Goal: Transaction & Acquisition: Purchase product/service

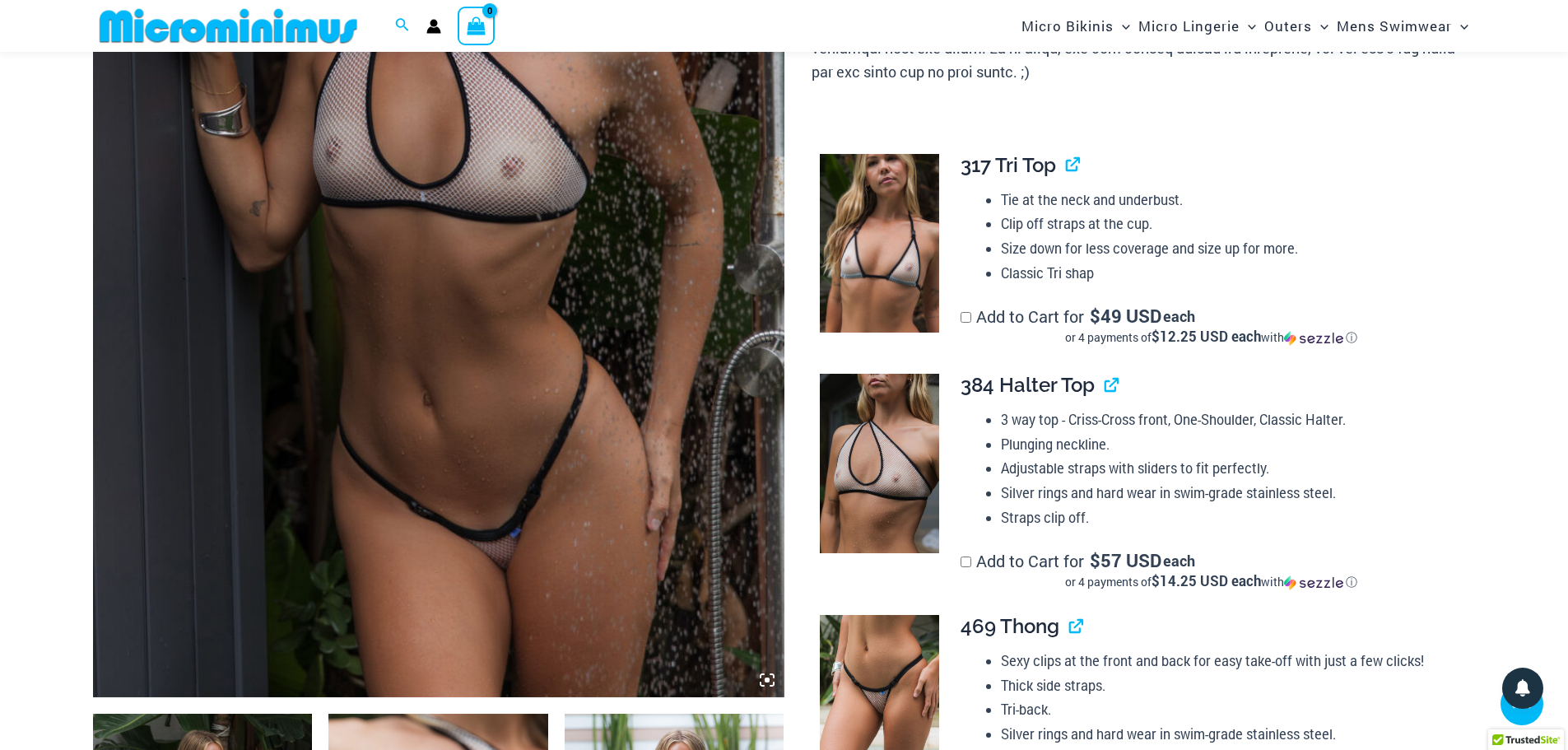
scroll to position [480, 0]
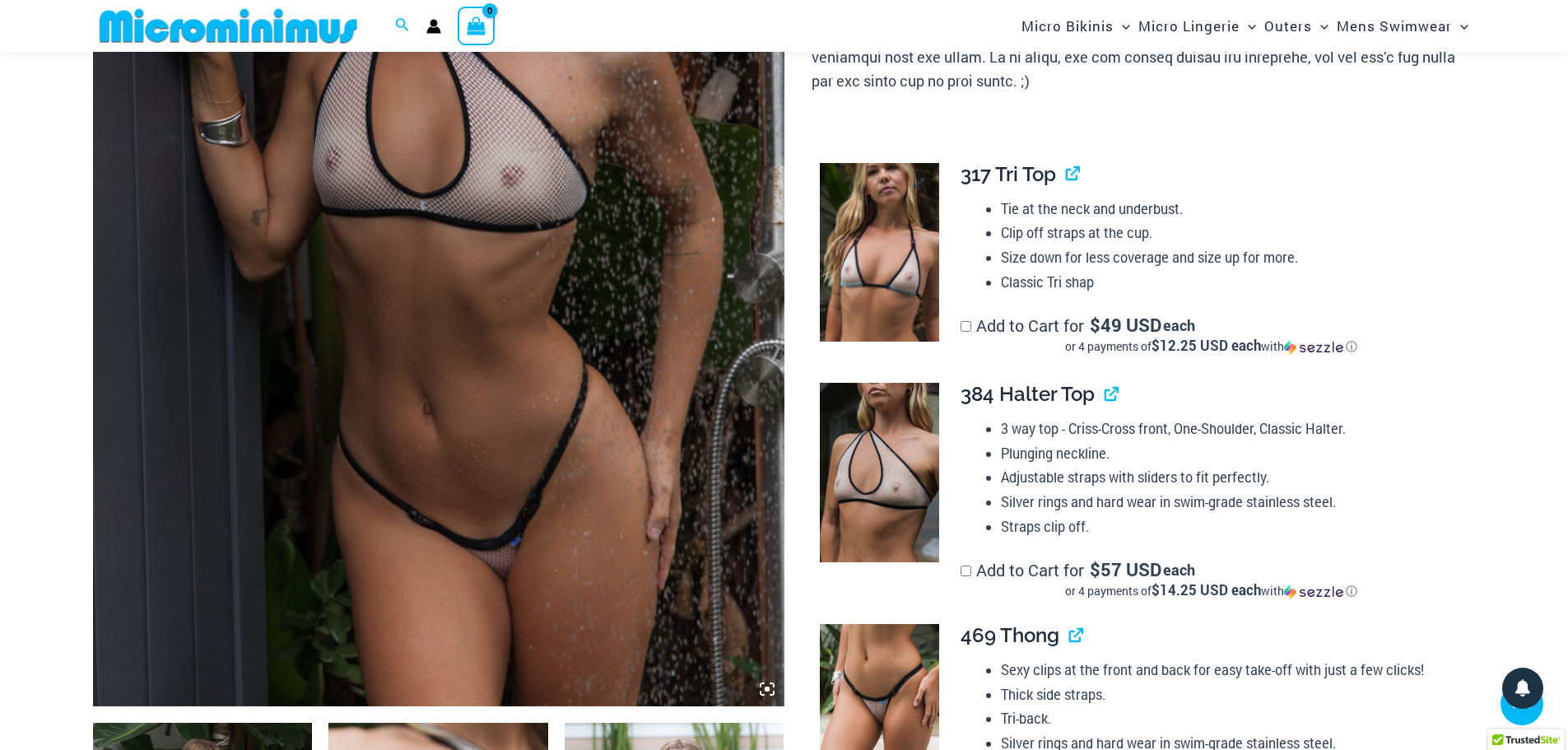
click at [869, 226] on img at bounding box center [880, 253] width 119 height 180
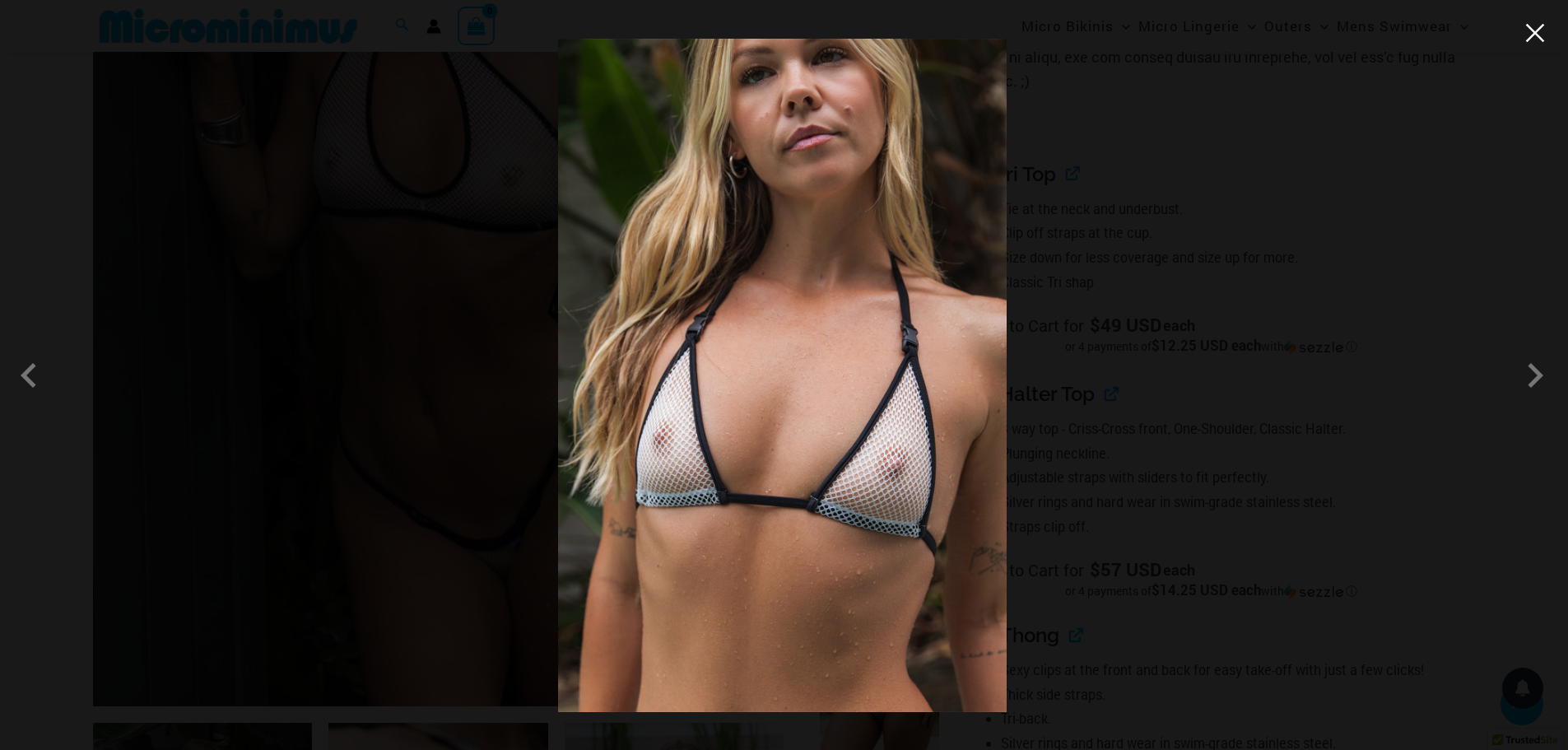
click at [1532, 34] on button "Close" at bounding box center [1535, 32] width 24 height 24
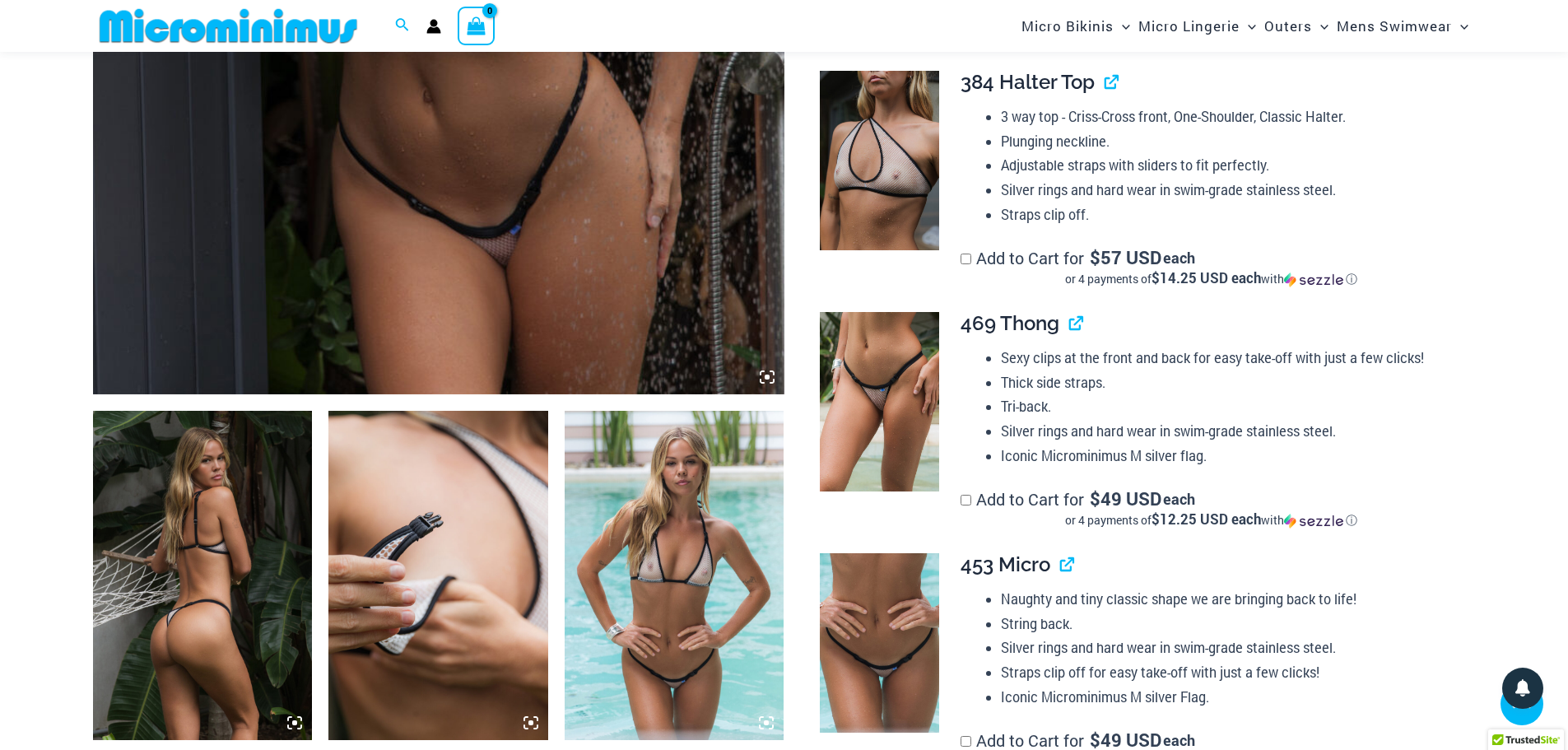
scroll to position [811, 0]
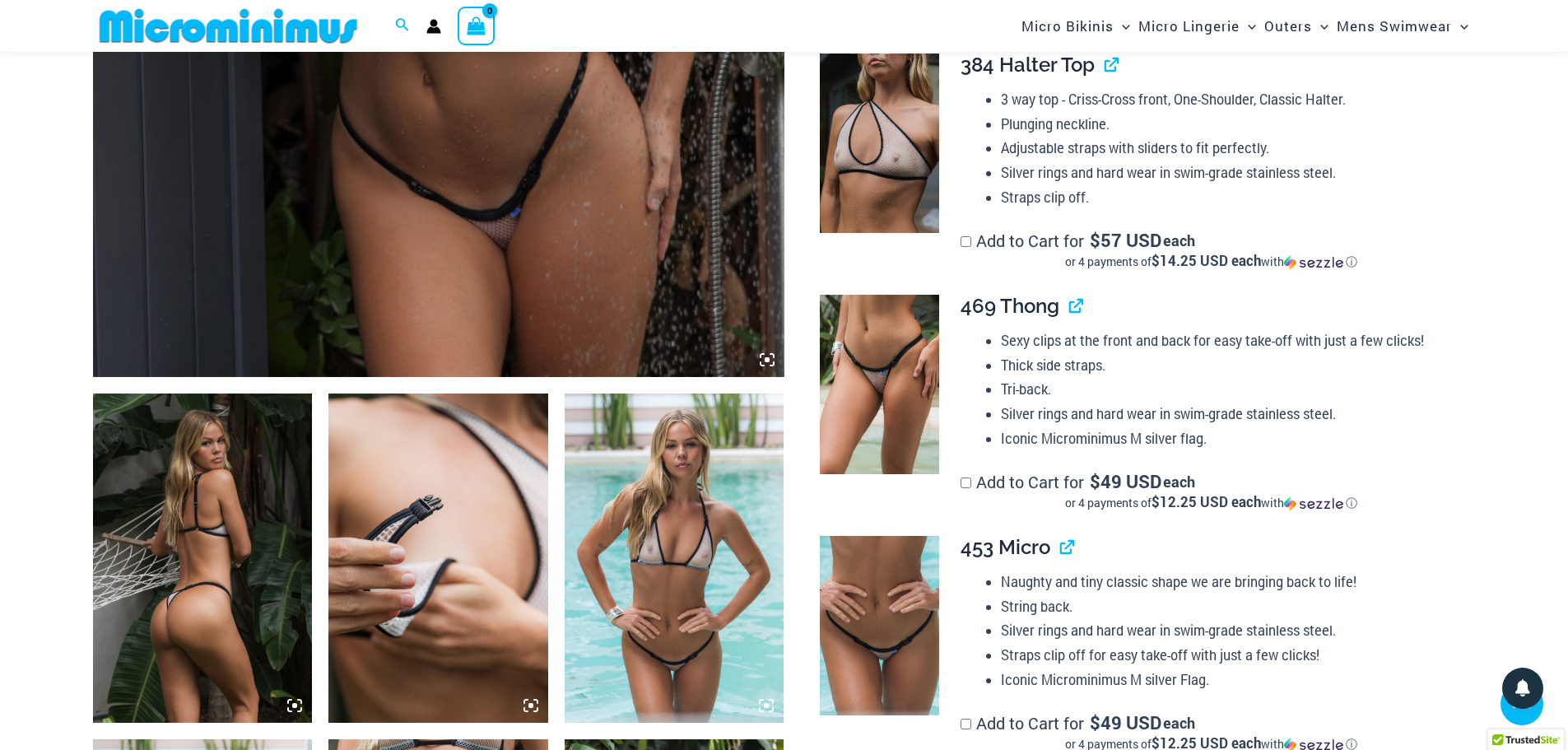
click at [893, 363] on img at bounding box center [880, 385] width 119 height 180
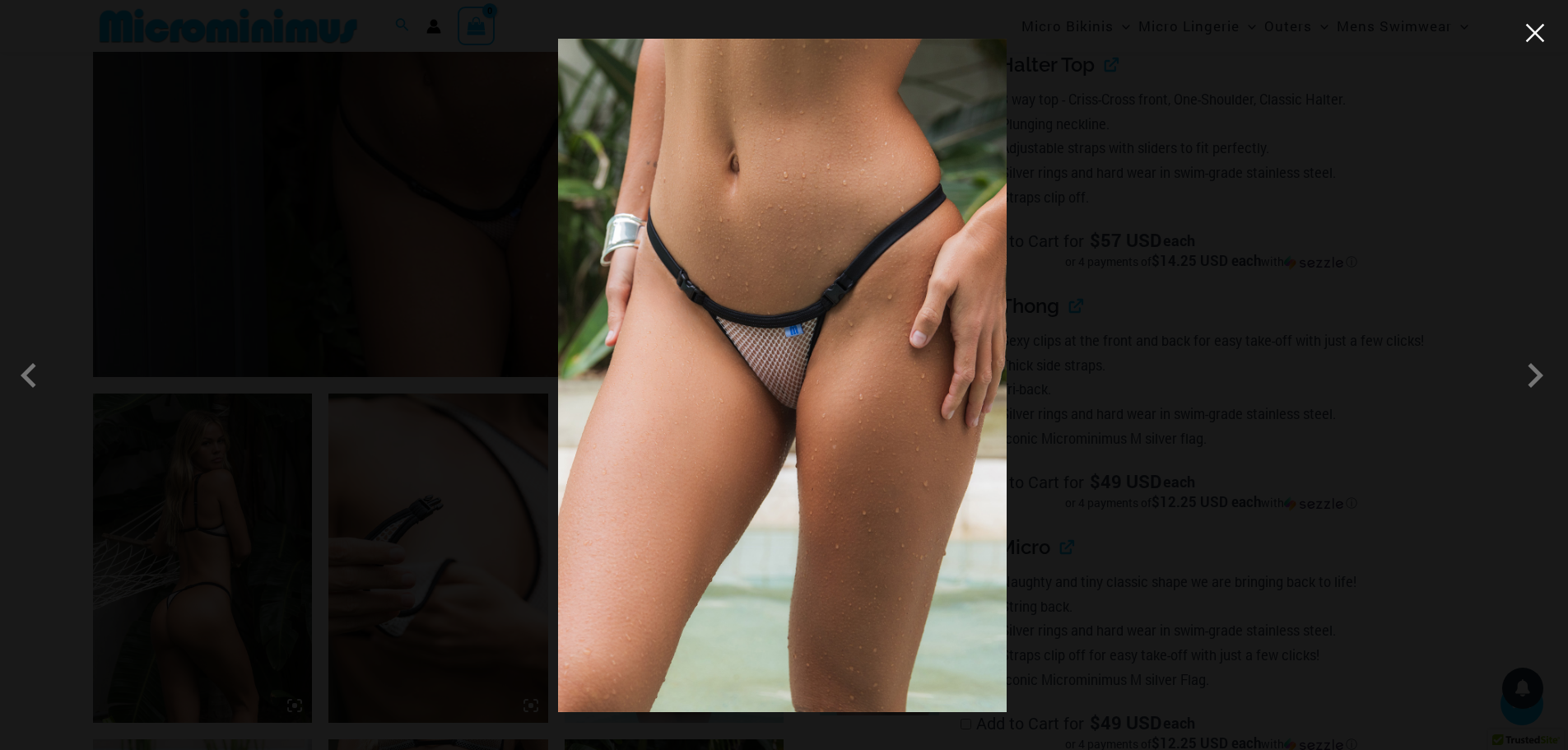
click at [1534, 34] on button "Close" at bounding box center [1535, 32] width 24 height 24
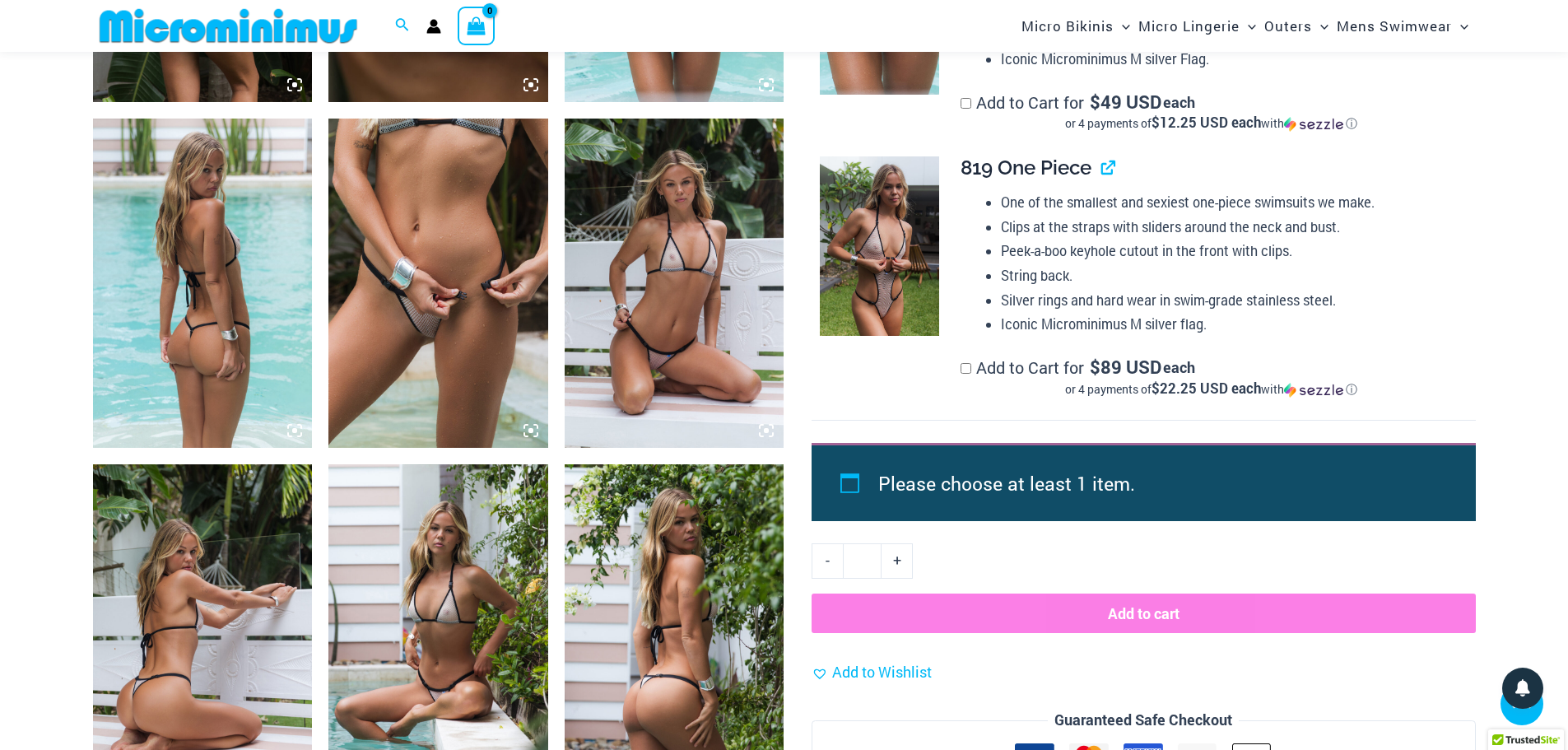
scroll to position [1469, 0]
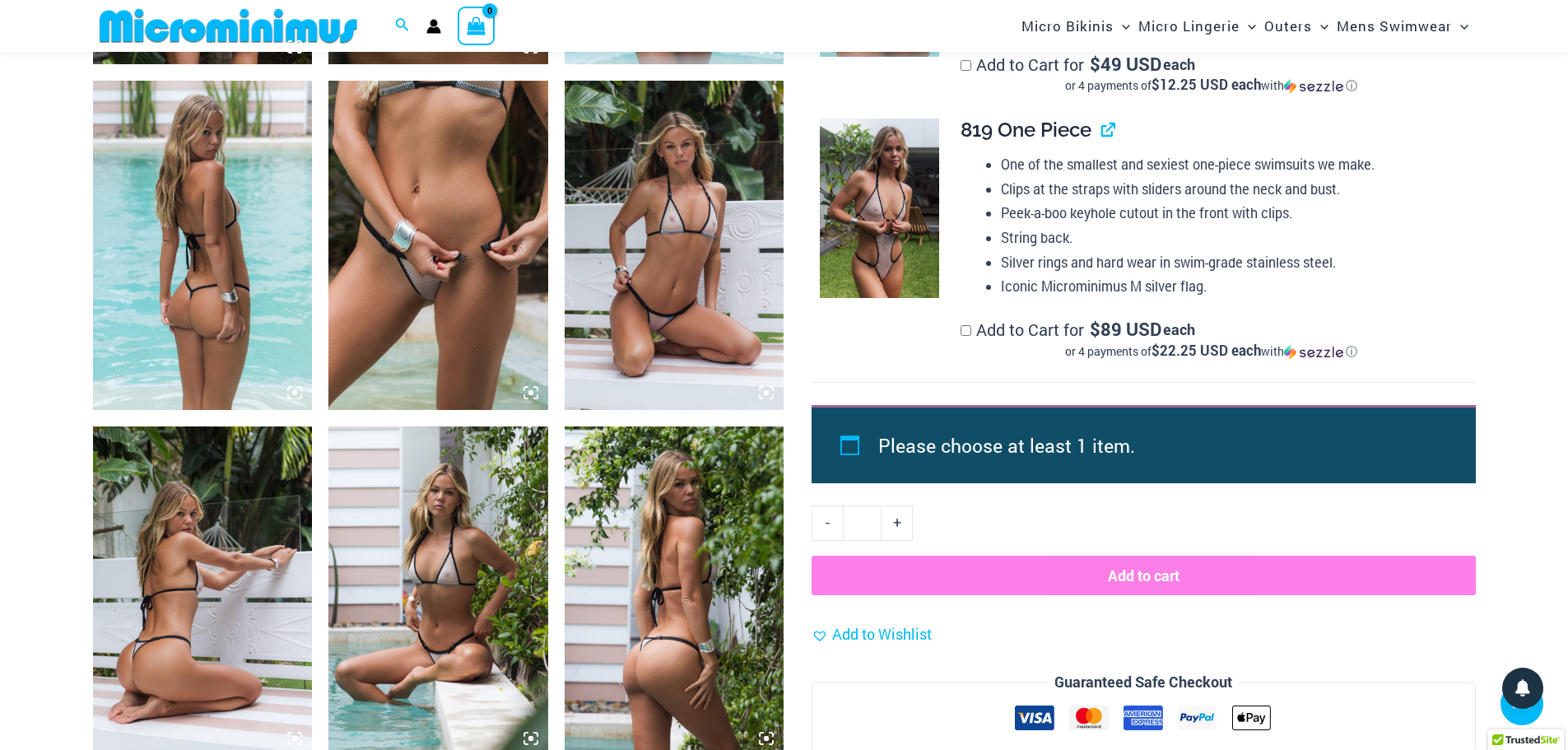
click at [530, 388] on icon at bounding box center [530, 393] width 15 height 15
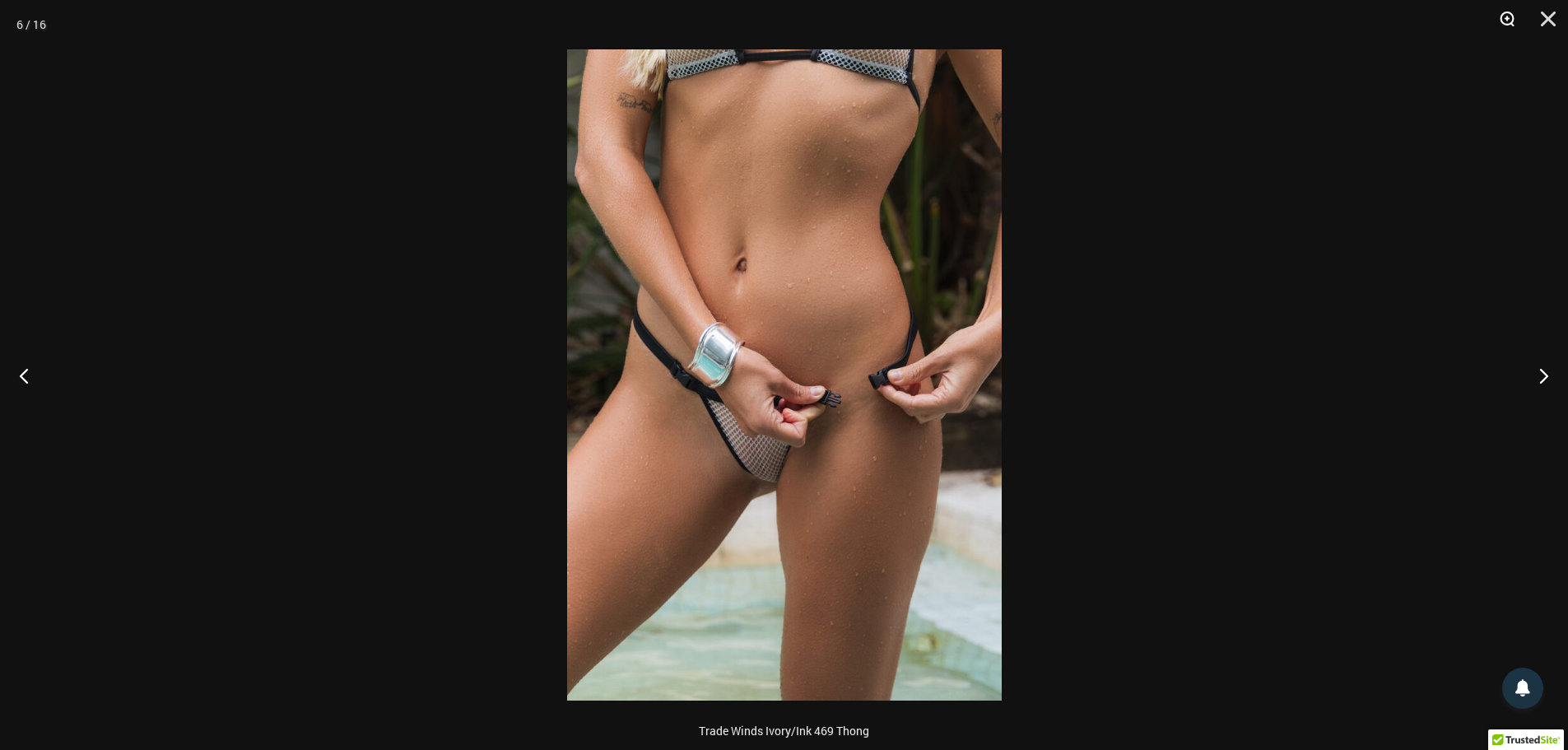
click at [1502, 16] on button "Zoom" at bounding box center [1502, 24] width 41 height 50
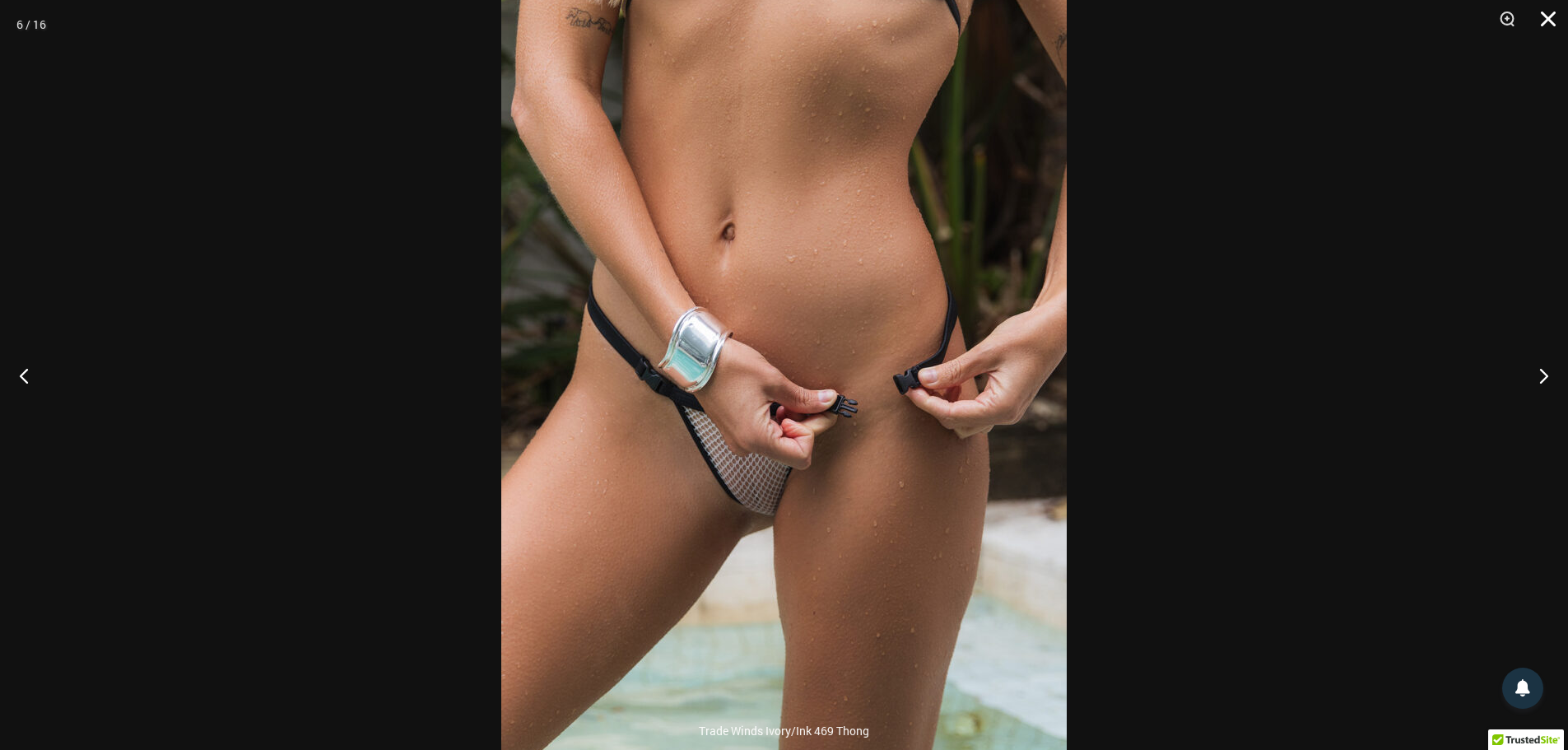
click at [1548, 15] on button "Close" at bounding box center [1543, 24] width 41 height 50
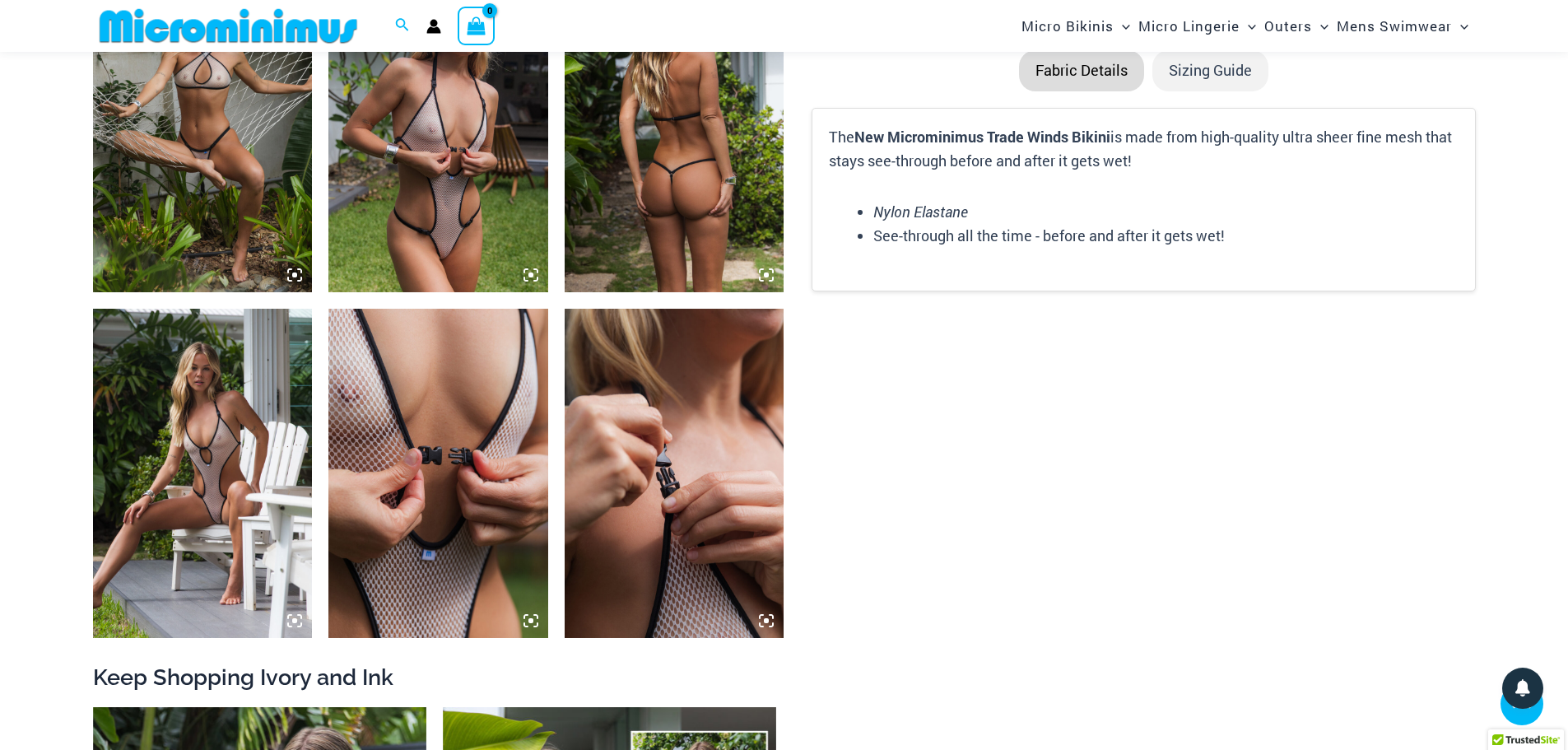
scroll to position [2293, 0]
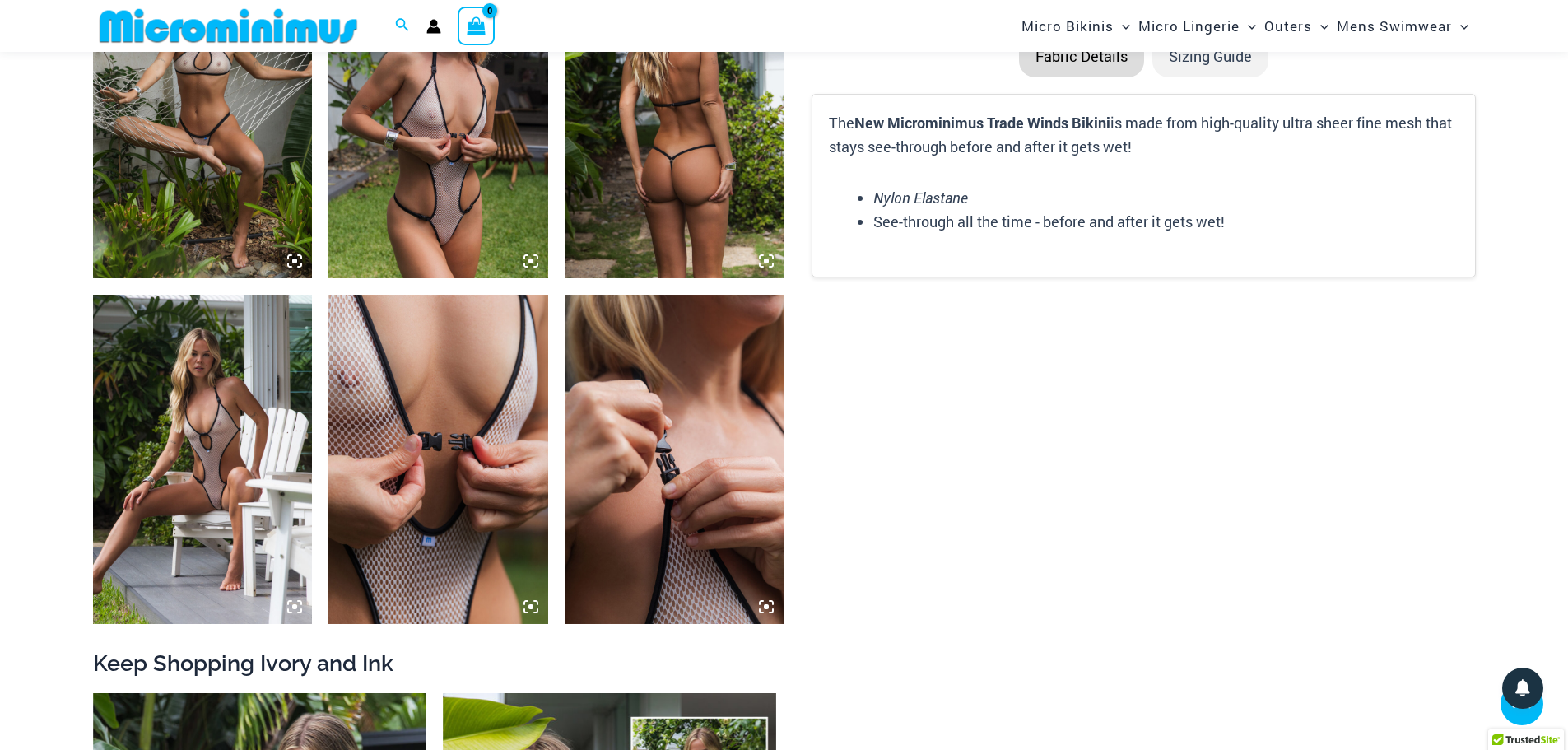
click at [533, 598] on img at bounding box center [437, 459] width 220 height 329
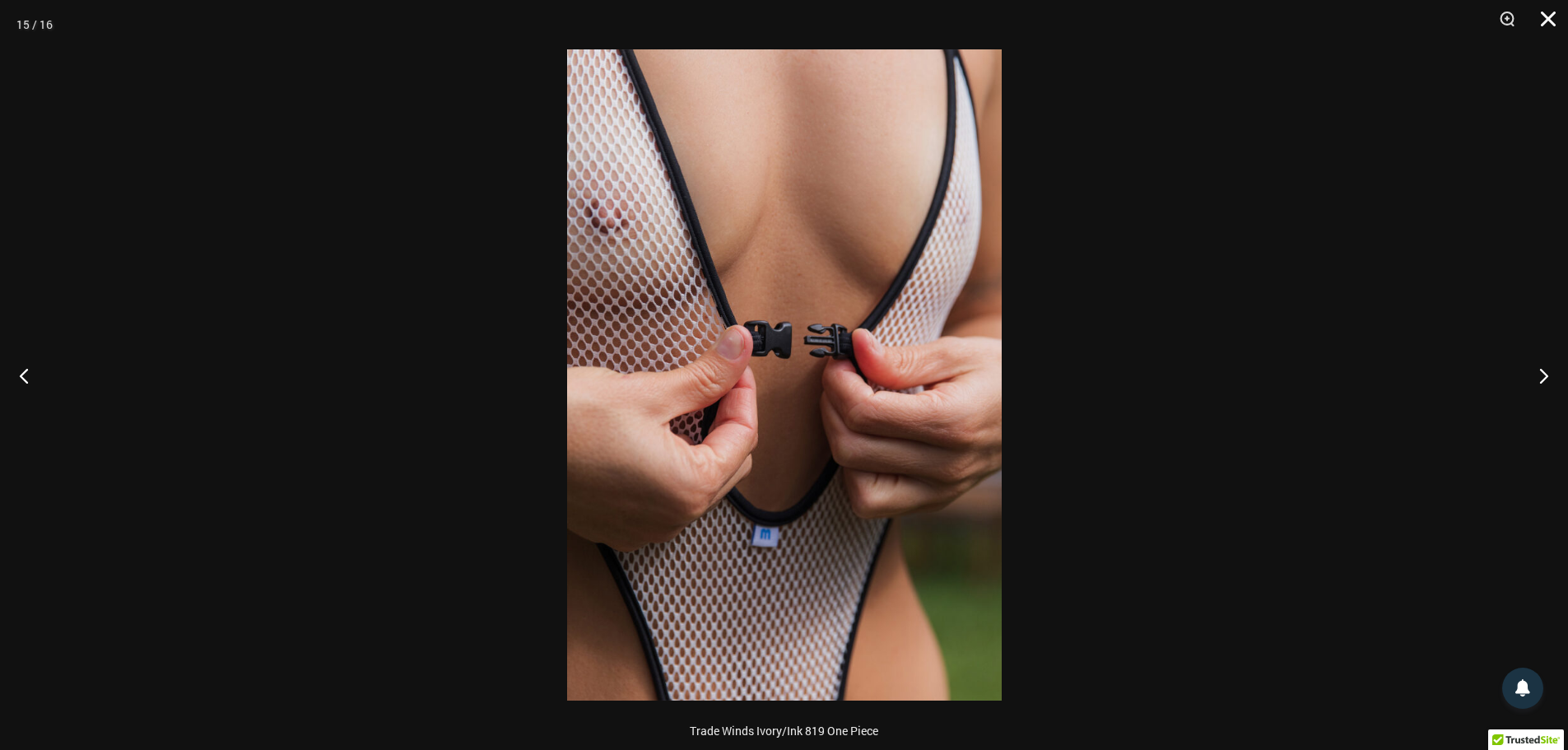
click at [1545, 11] on button "Close" at bounding box center [1543, 24] width 41 height 50
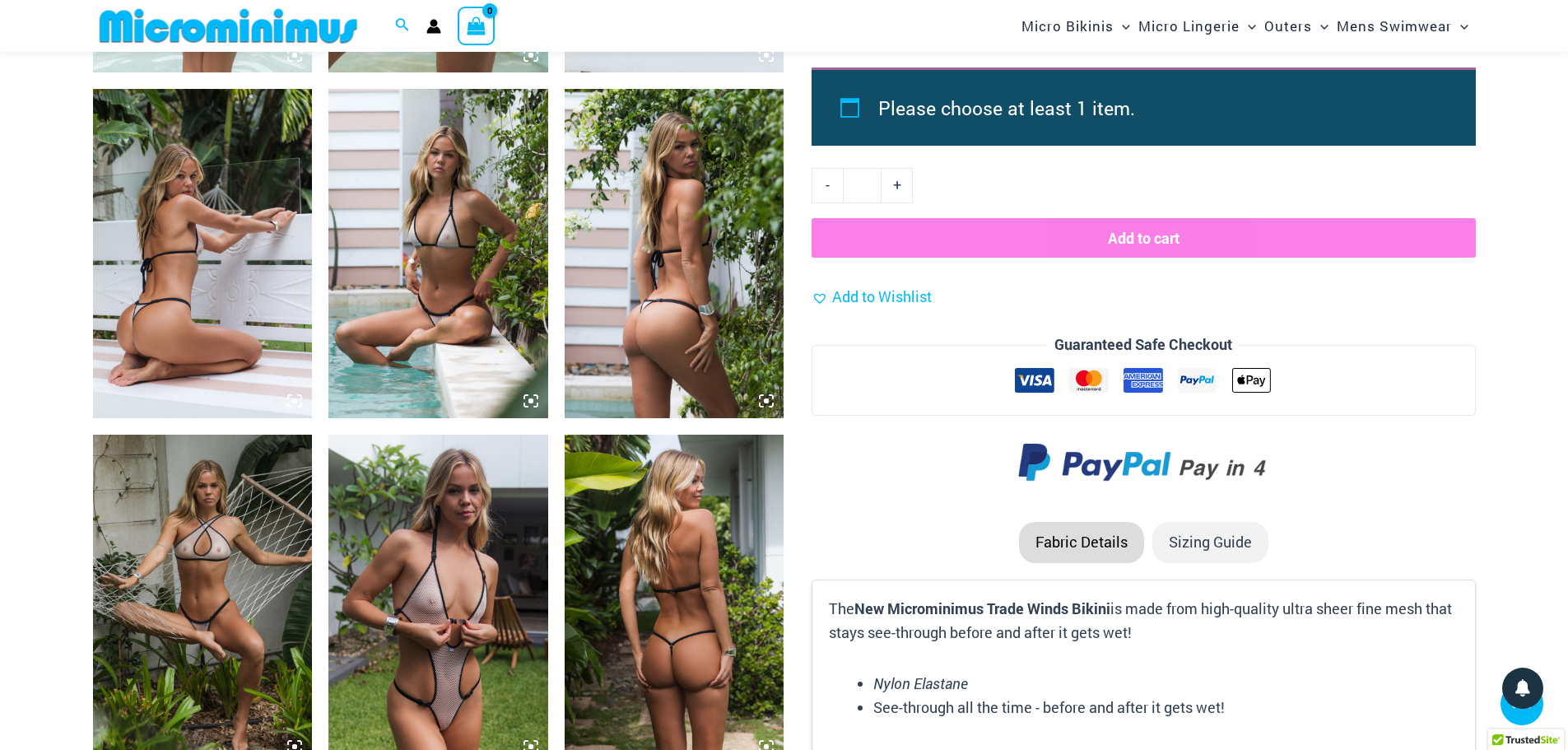
scroll to position [1799, 0]
